Goal: Find specific page/section: Find specific page/section

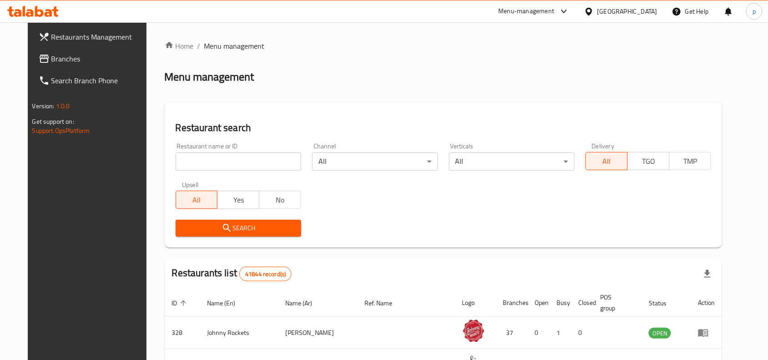
click at [640, 5] on div "[GEOGRAPHIC_DATA]" at bounding box center [621, 11] width 88 height 22
click at [637, 8] on div "[GEOGRAPHIC_DATA]" at bounding box center [627, 11] width 60 height 10
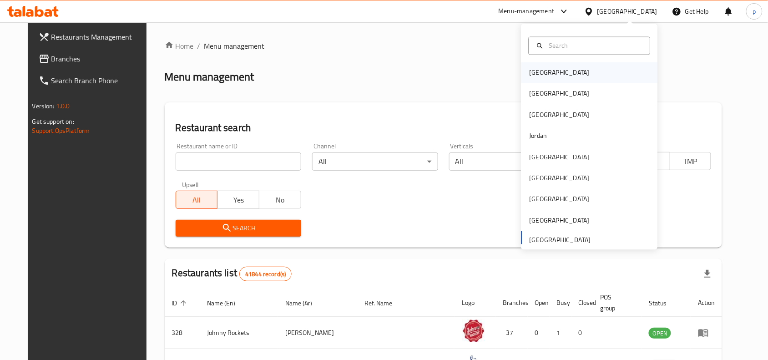
click at [531, 69] on div "[GEOGRAPHIC_DATA]" at bounding box center [559, 73] width 60 height 10
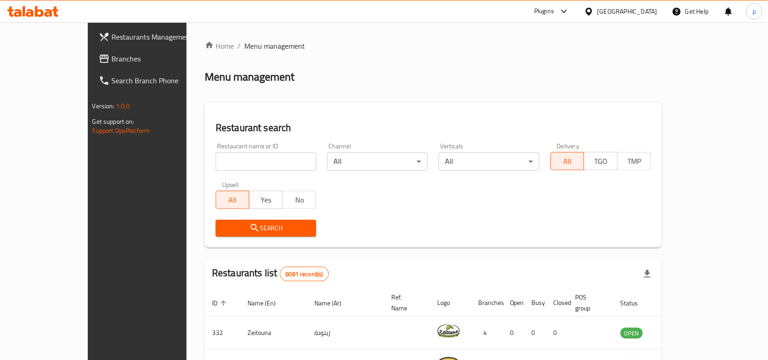
click at [637, 10] on div "[GEOGRAPHIC_DATA]" at bounding box center [627, 11] width 60 height 10
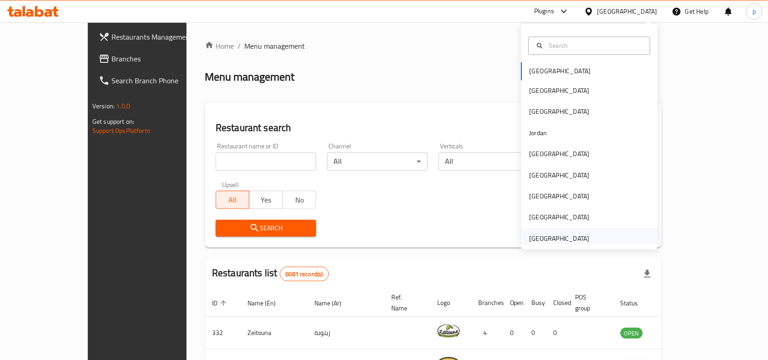
click at [539, 236] on div "[GEOGRAPHIC_DATA]" at bounding box center [559, 238] width 60 height 10
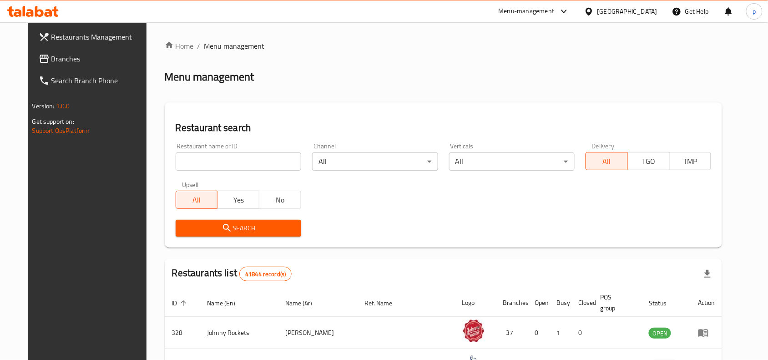
click at [57, 55] on span "Branches" at bounding box center [99, 58] width 97 height 11
